Goal: Information Seeking & Learning: Learn about a topic

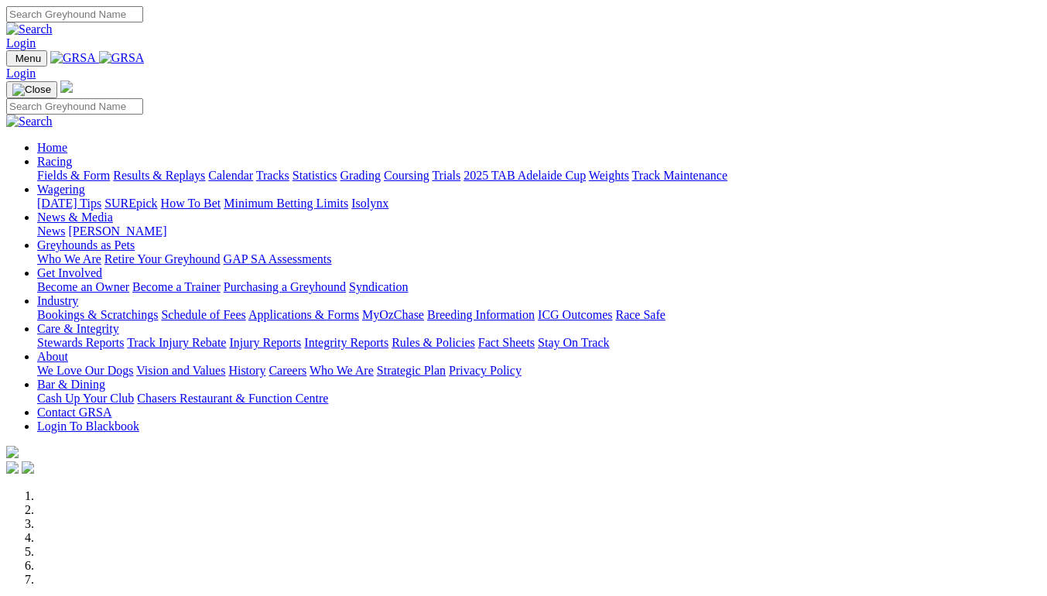
scroll to position [155, 0]
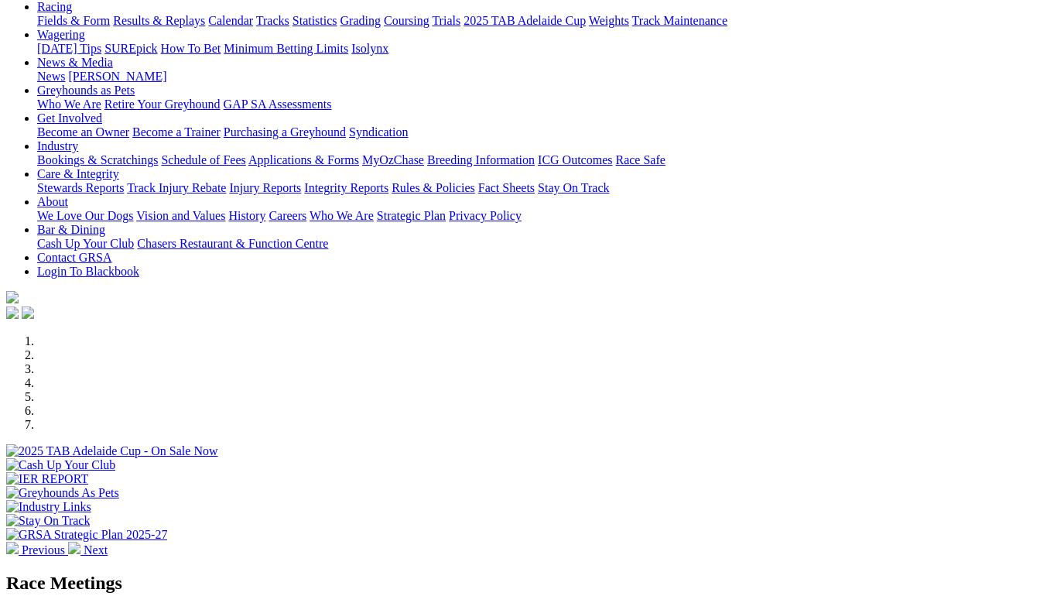
select select "NT"
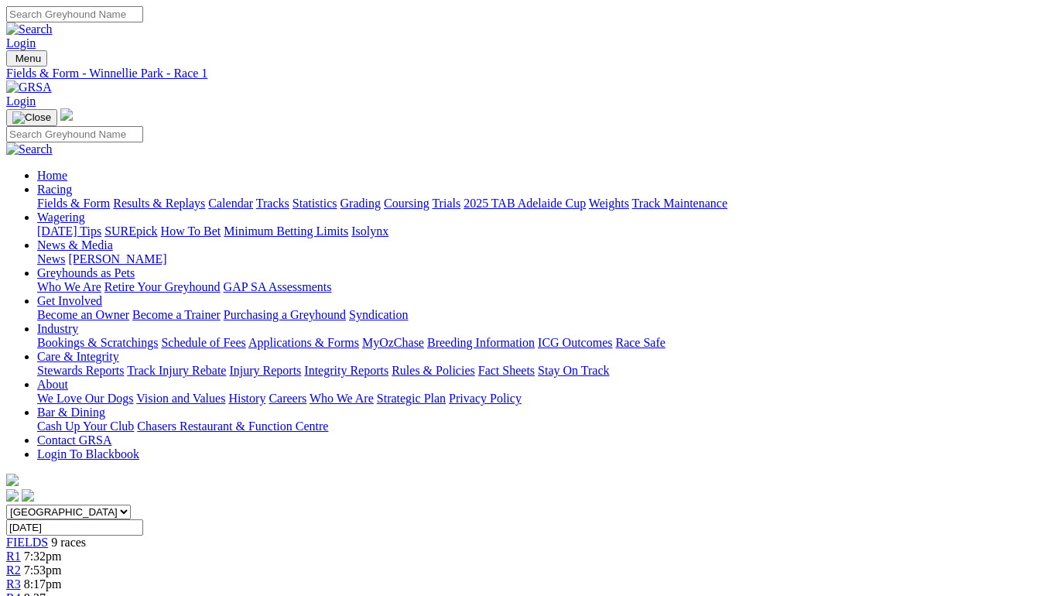
click at [297, 563] on div "R2 7:53pm" at bounding box center [523, 570] width 1035 height 14
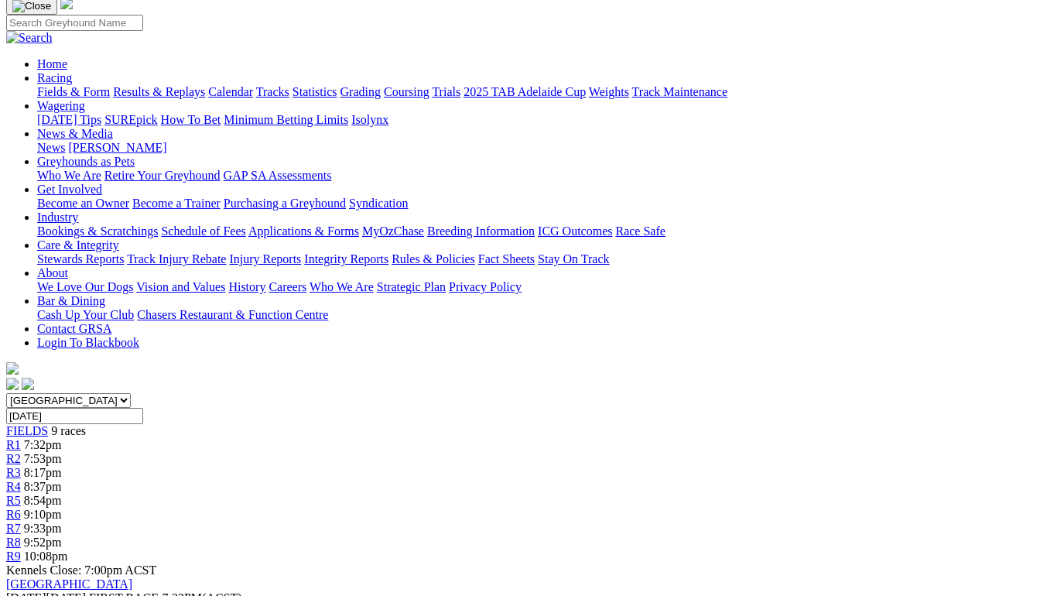
scroll to position [51, 0]
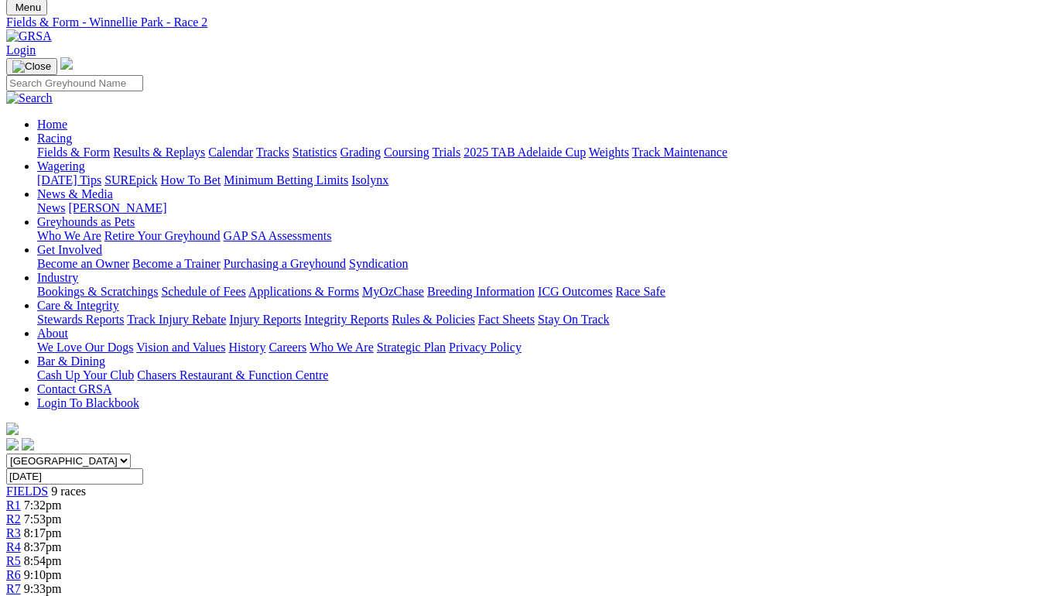
click at [21, 526] on span "R3" at bounding box center [13, 532] width 15 height 13
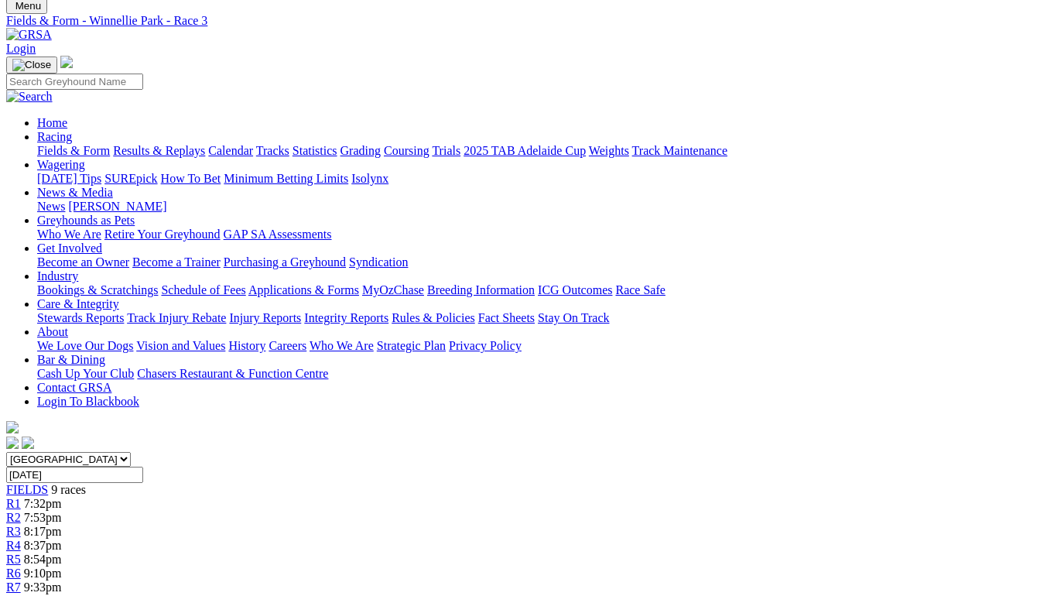
scroll to position [51, 0]
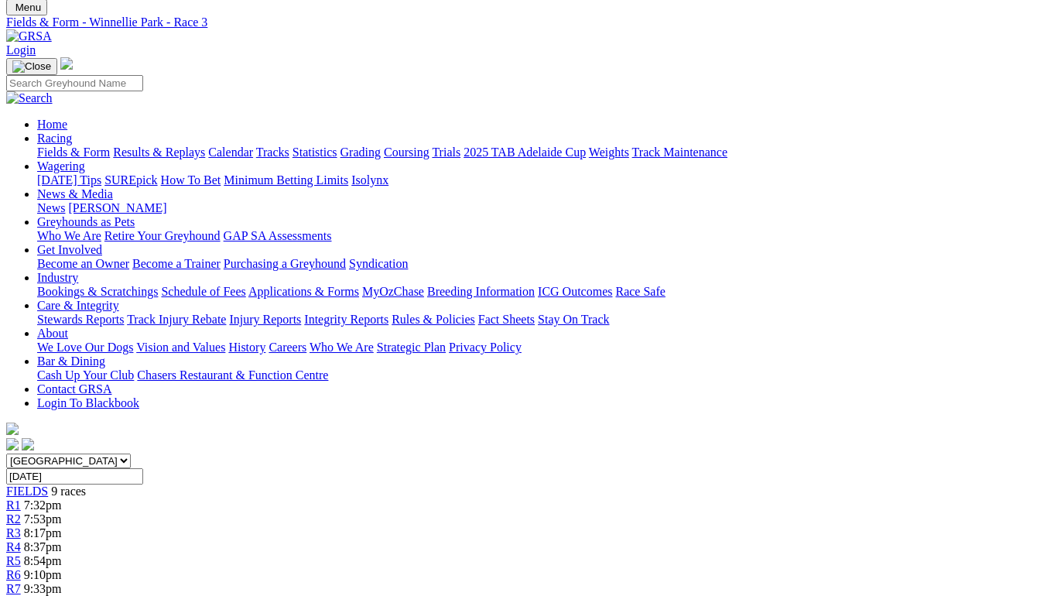
click at [480, 540] on div "R4 8:37pm" at bounding box center [523, 547] width 1035 height 14
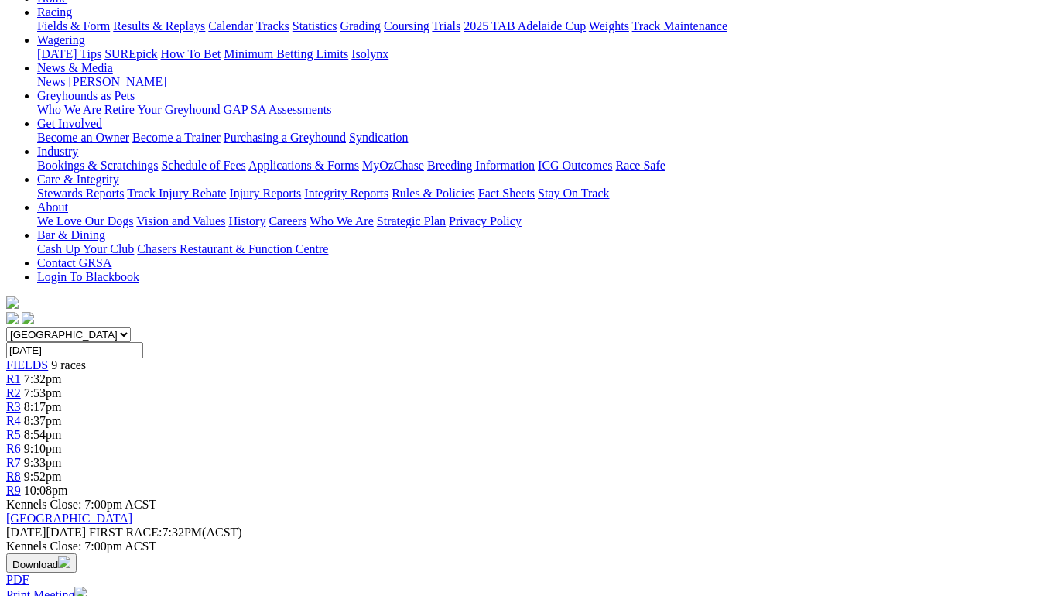
scroll to position [51, 0]
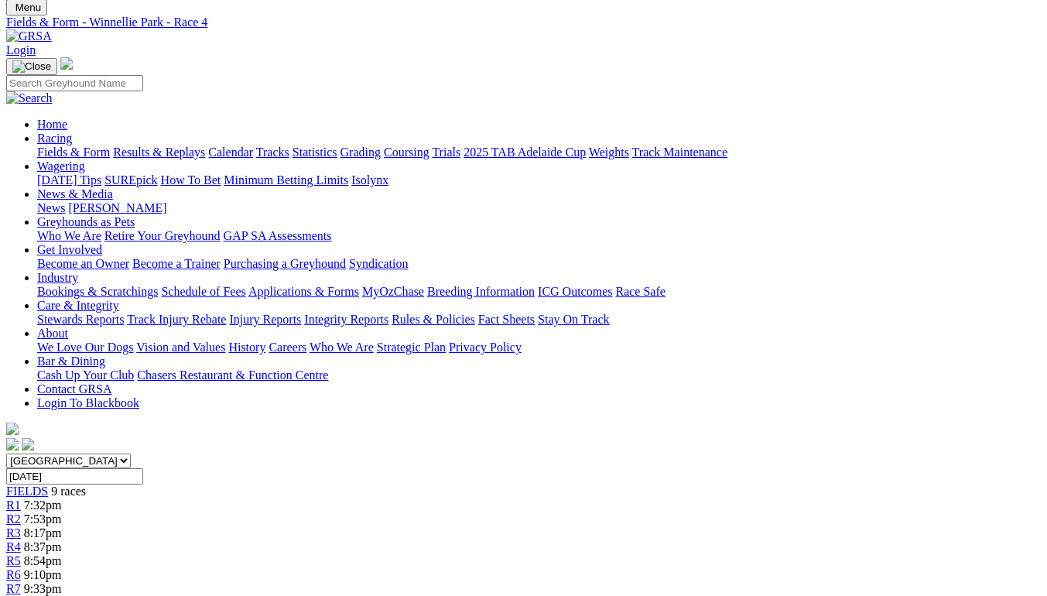
click at [584, 554] on div "R5 8:54pm" at bounding box center [523, 561] width 1035 height 14
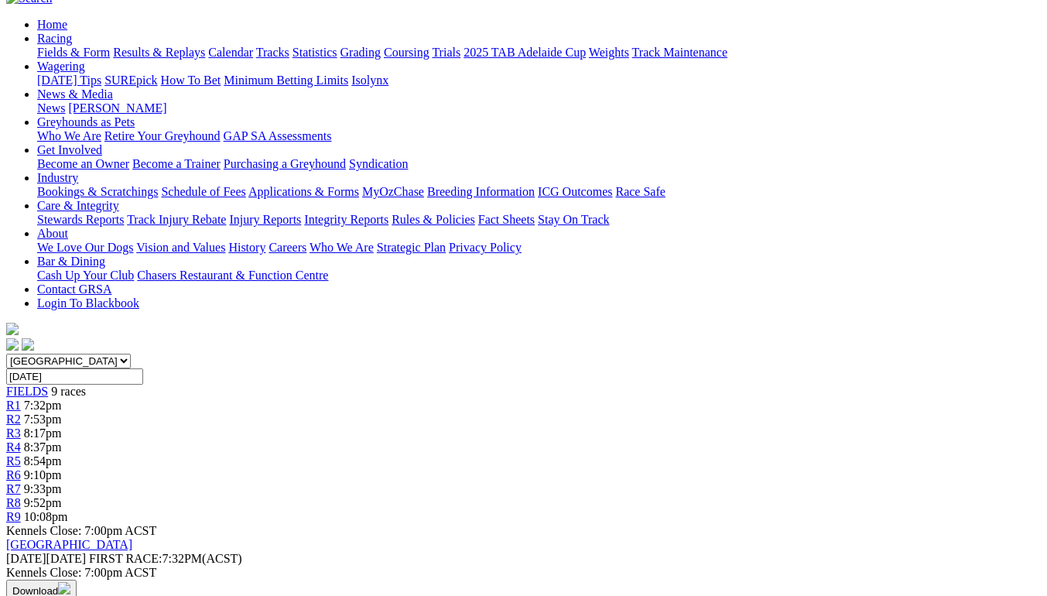
scroll to position [103, 0]
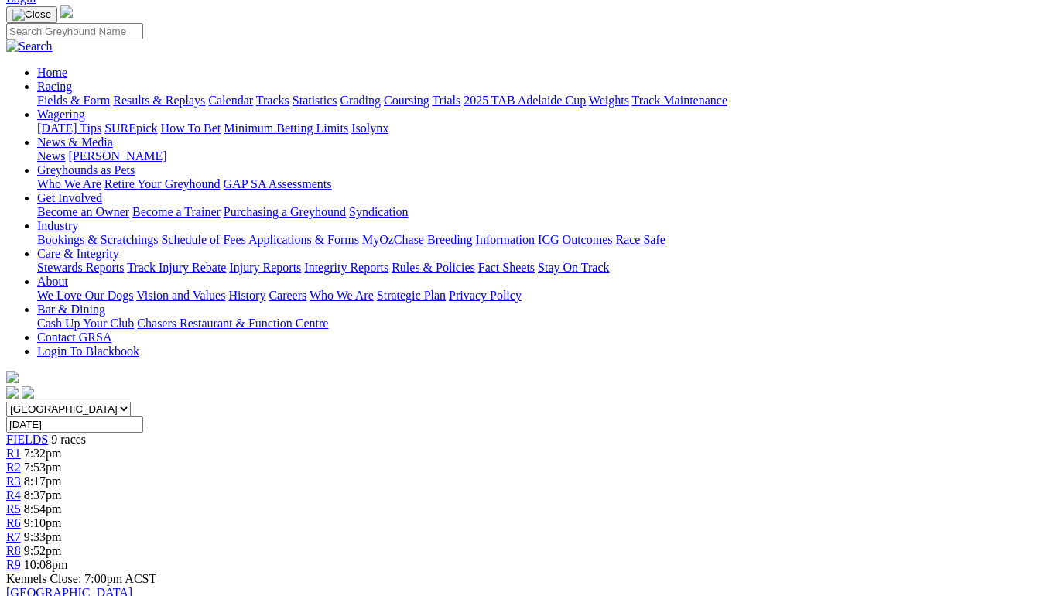
click at [670, 516] on div "R6 9:10pm" at bounding box center [523, 523] width 1035 height 14
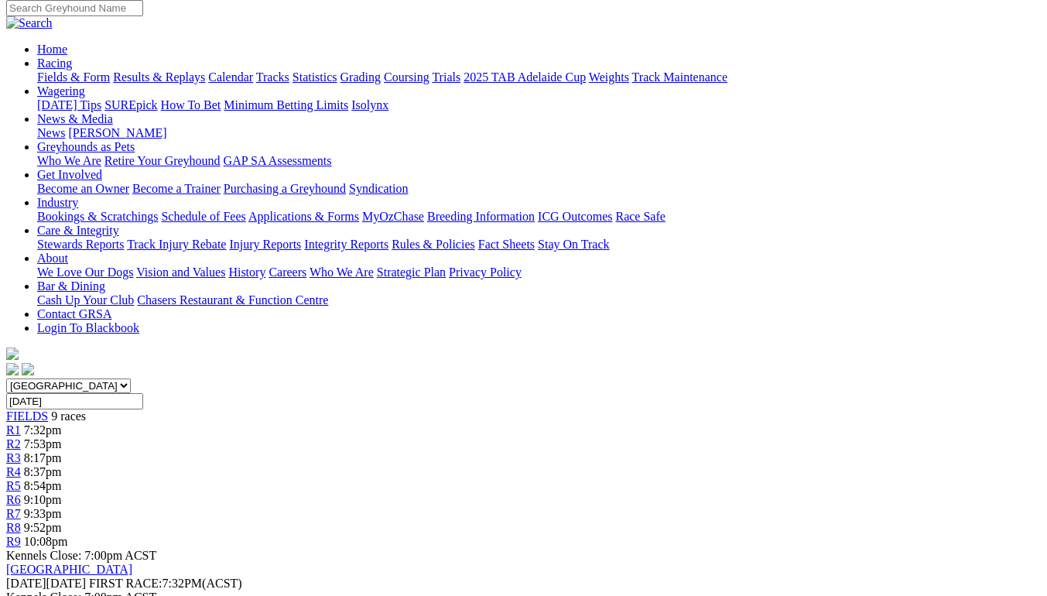
scroll to position [103, 0]
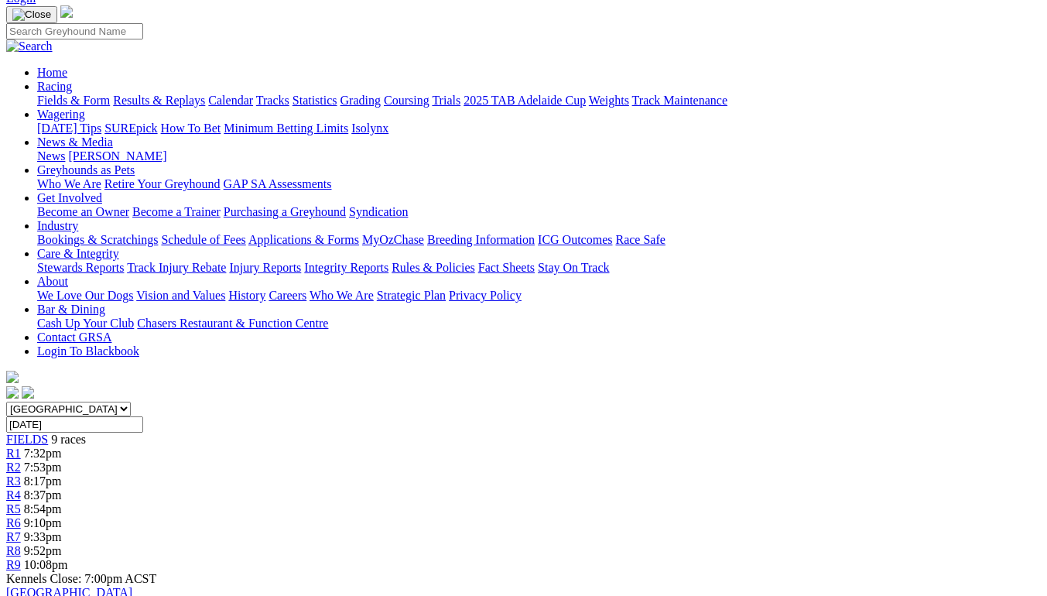
click at [21, 530] on link "R7" at bounding box center [13, 536] width 15 height 13
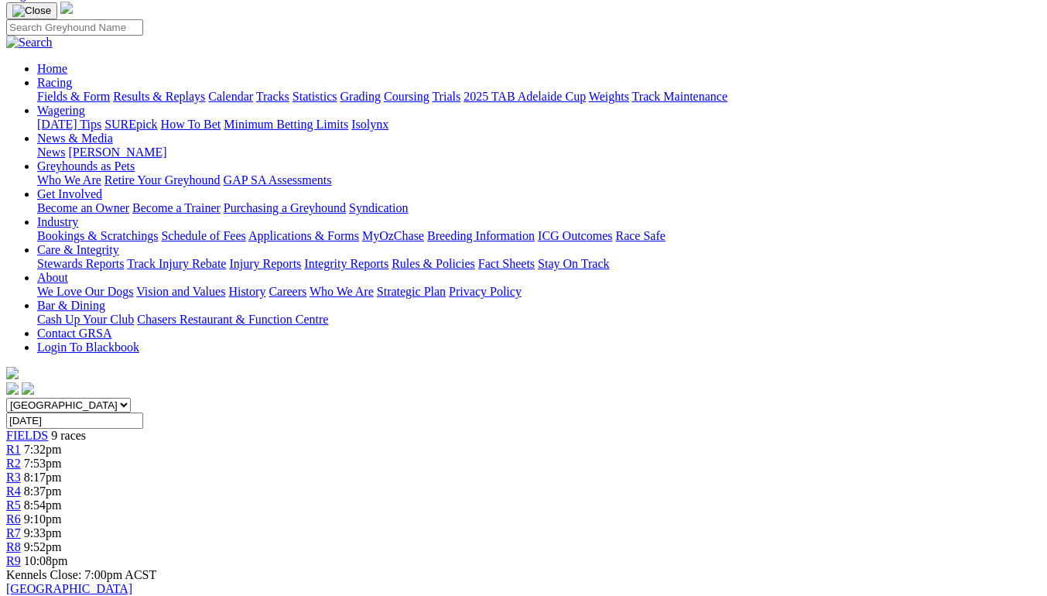
scroll to position [103, 0]
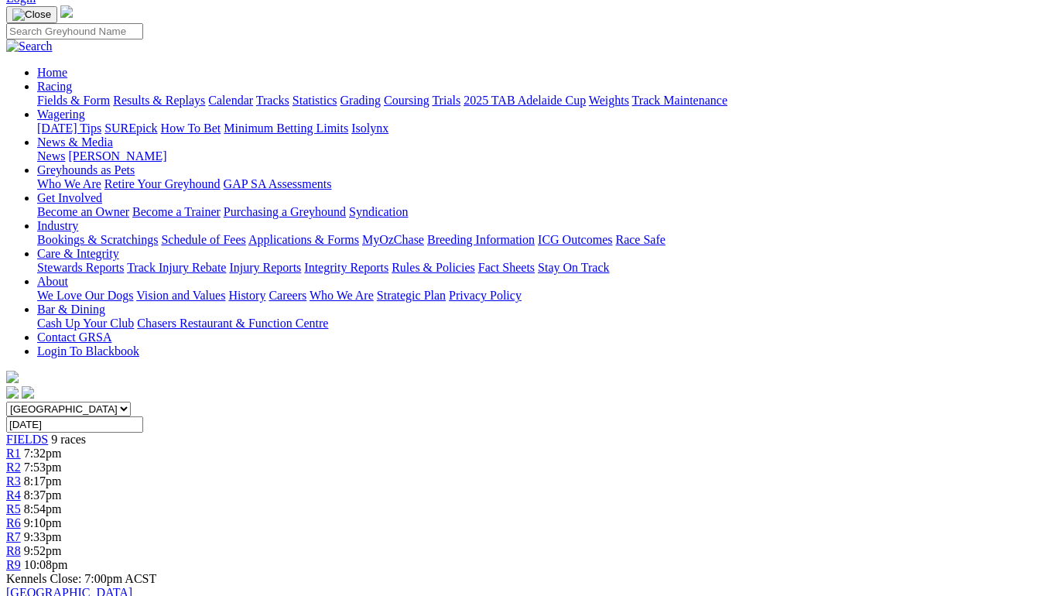
click at [21, 544] on span "R8" at bounding box center [13, 550] width 15 height 13
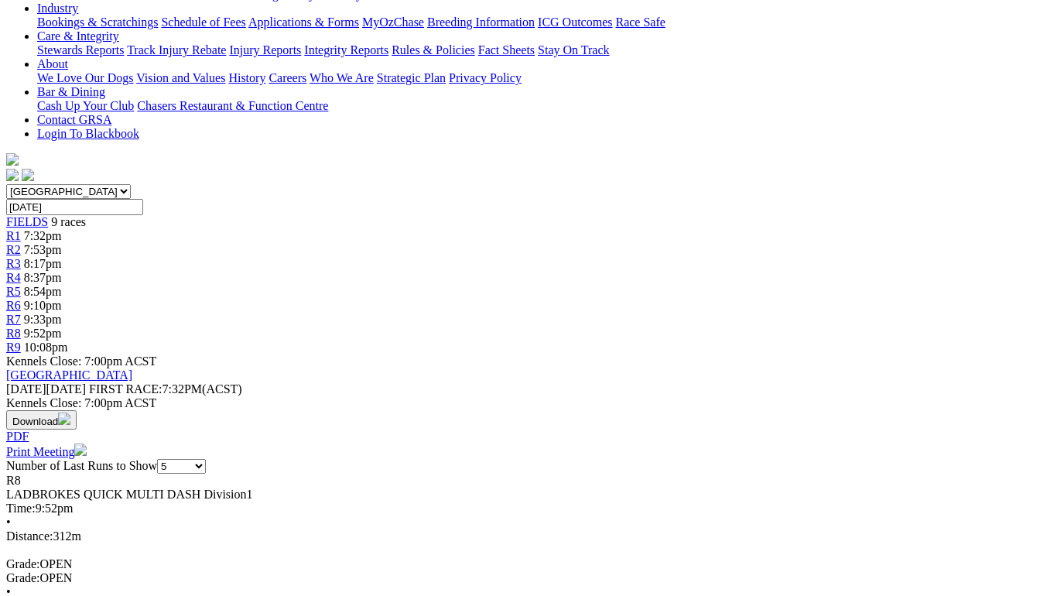
scroll to position [206, 0]
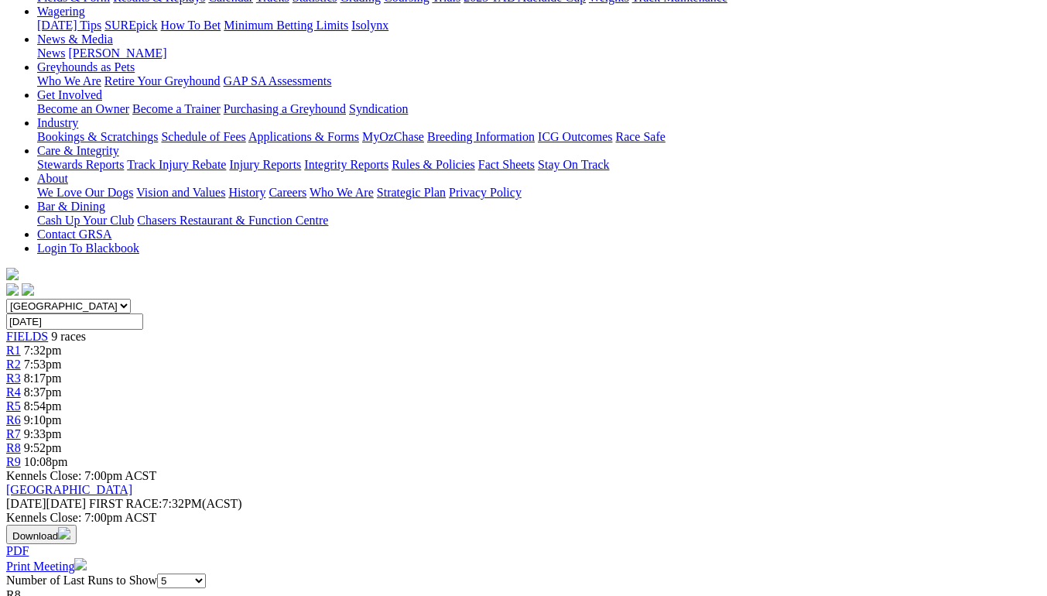
click at [21, 455] on span "R9" at bounding box center [13, 461] width 15 height 13
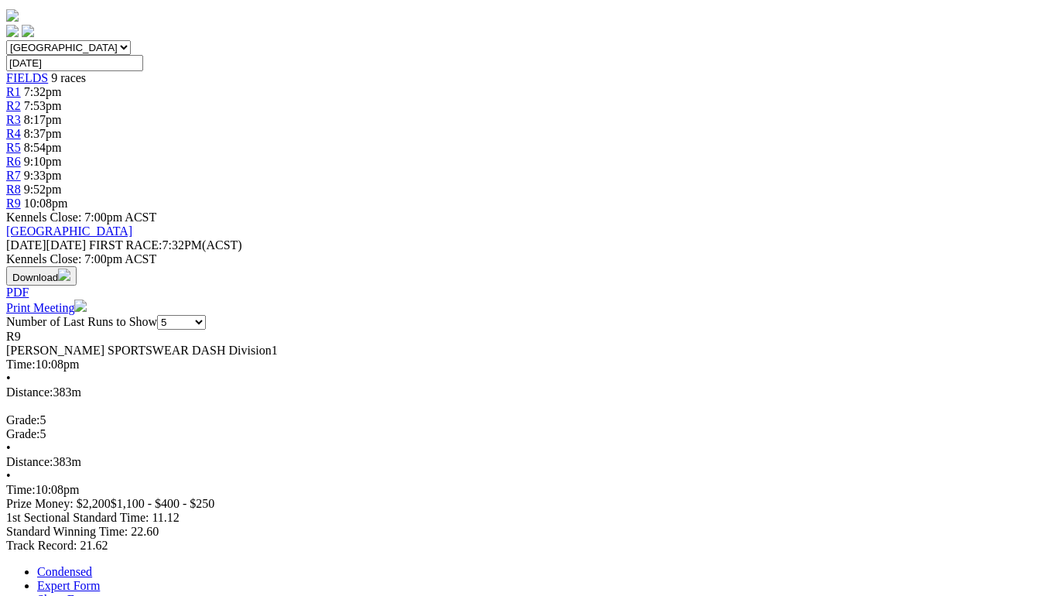
scroll to position [464, 0]
click at [100, 579] on link "Expert Form" at bounding box center [68, 585] width 63 height 13
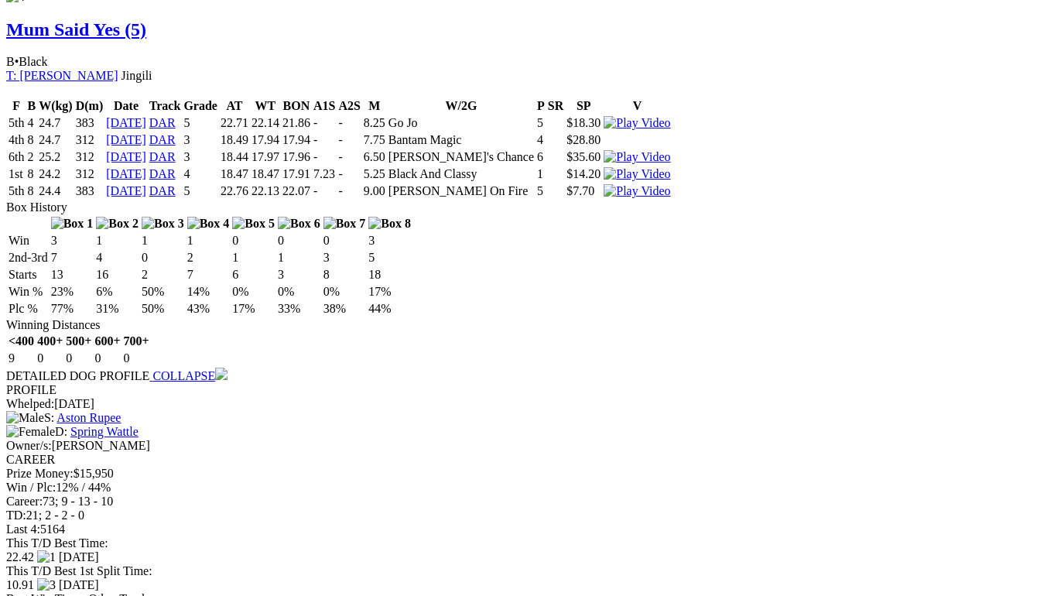
scroll to position [2735, 0]
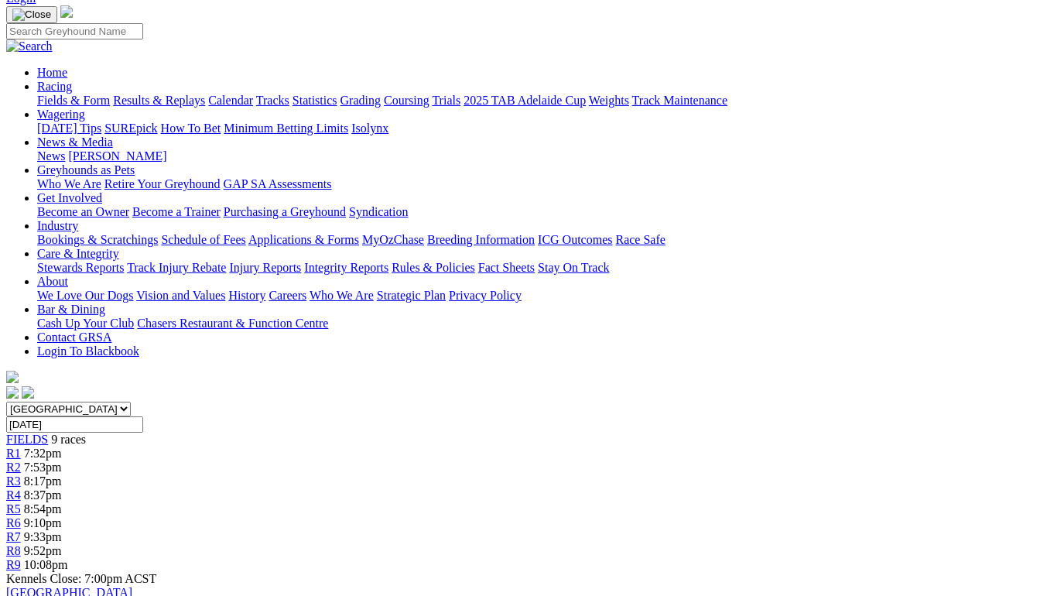
scroll to position [0, 0]
